Goal: Transaction & Acquisition: Purchase product/service

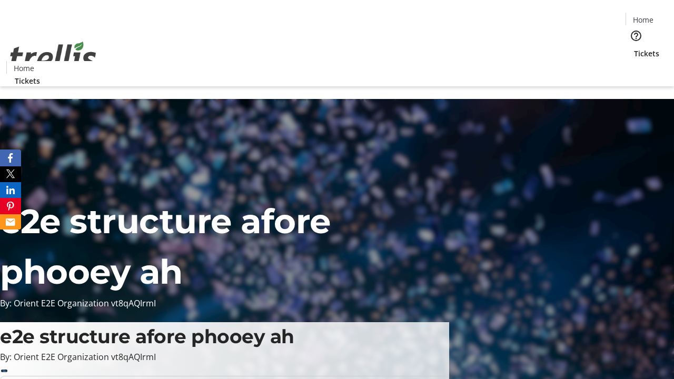
click at [634, 48] on span "Tickets" at bounding box center [646, 53] width 25 height 11
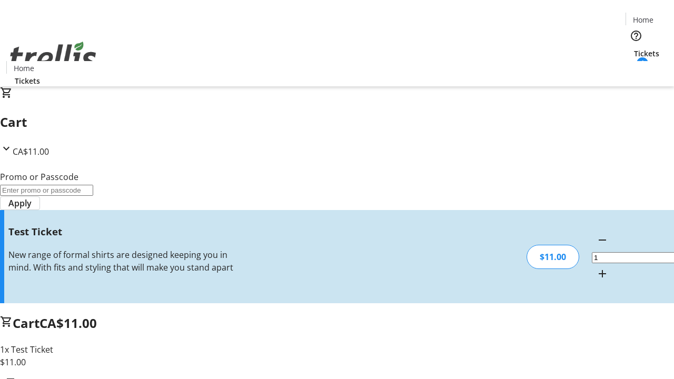
type input "UNLOCK"
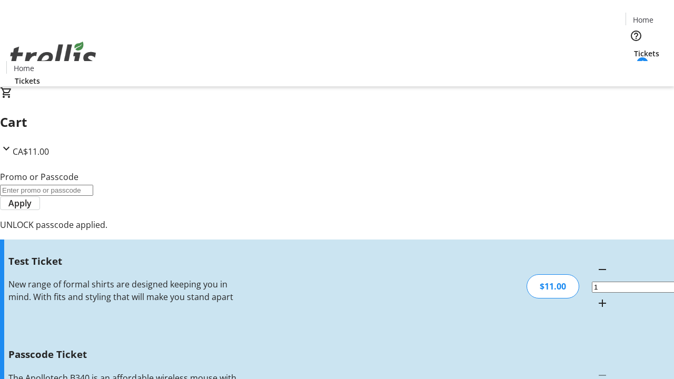
type input "5"
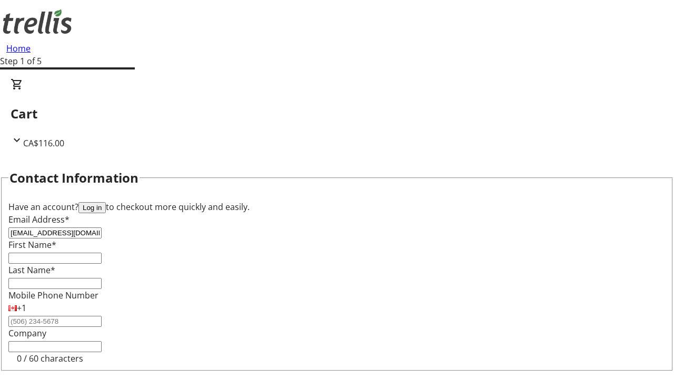
type input "[EMAIL_ADDRESS][DOMAIN_NAME]"
type input "[PERSON_NAME]"
type input "Padberg"
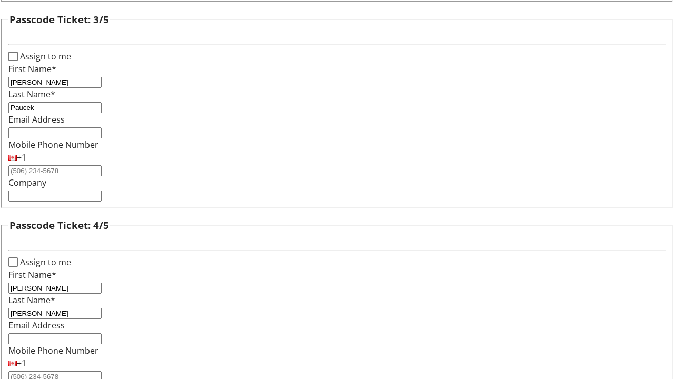
type input "[PERSON_NAME]"
checkbox input "true"
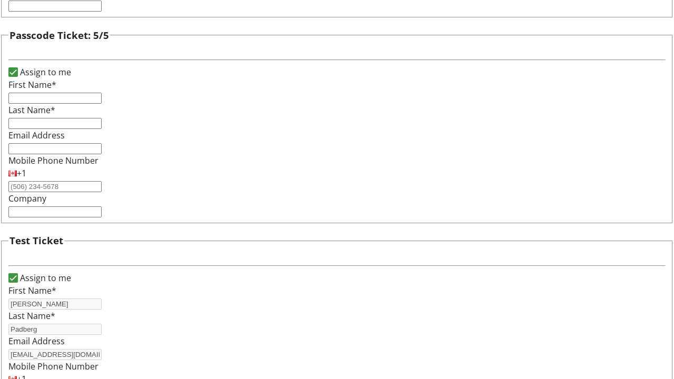
type input "[PERSON_NAME]"
type input "Padberg"
type input "[EMAIL_ADDRESS][DOMAIN_NAME]"
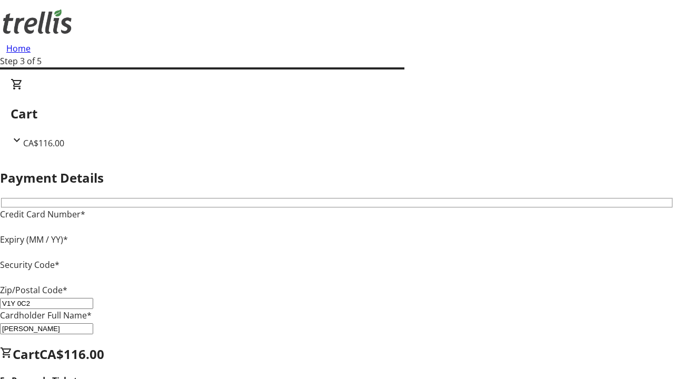
type input "V1Y 0C2"
